Goal: Task Accomplishment & Management: Manage account settings

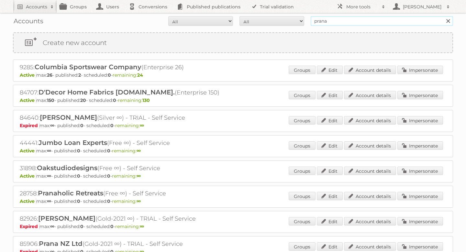
click at [351, 18] on input "prana" at bounding box center [381, 21] width 142 height 10
type input "coolbox"
click at [443, 16] on input "Search" at bounding box center [448, 21] width 10 height 10
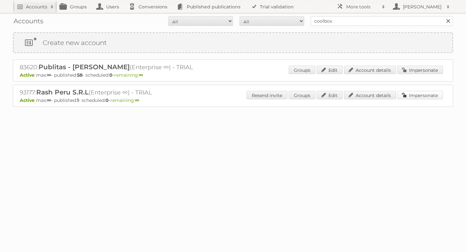
click at [414, 95] on link "Impersonate" at bounding box center [420, 95] width 46 height 8
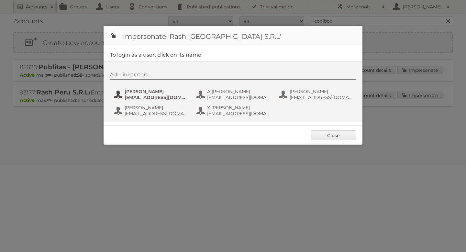
click at [154, 89] on button "Alex Abad Pelaez aabad@rashperu.com" at bounding box center [151, 94] width 76 height 13
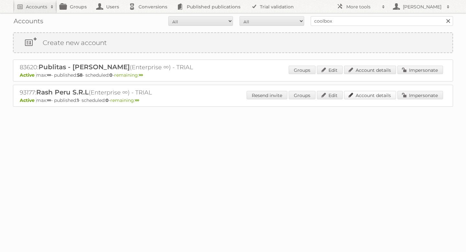
click at [355, 98] on link "Account details" at bounding box center [370, 95] width 52 height 8
